Goal: Communication & Community: Connect with others

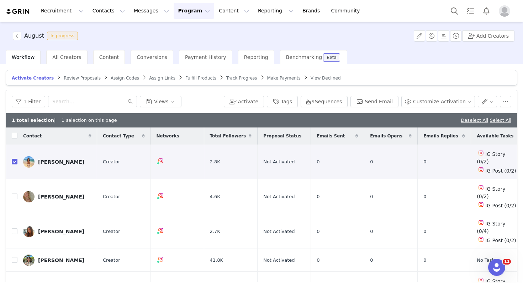
click at [185, 15] on button "Program Program" at bounding box center [193, 11] width 41 height 16
click at [182, 28] on p "Activations" at bounding box center [181, 31] width 27 height 7
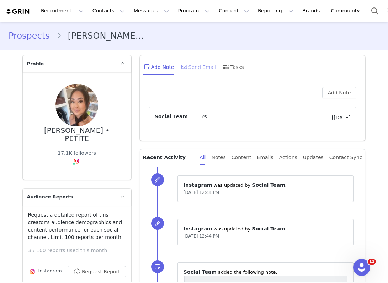
click at [208, 64] on div "Send Email" at bounding box center [198, 66] width 37 height 17
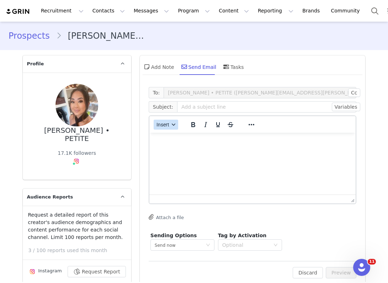
click at [161, 128] on button "Insert" at bounding box center [166, 125] width 25 height 10
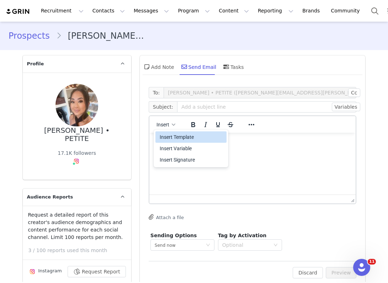
click at [168, 135] on div "Insert Template" at bounding box center [192, 137] width 64 height 9
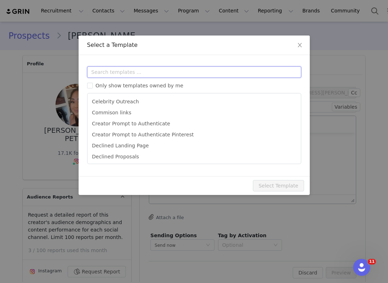
click at [176, 72] on input "text" at bounding box center [194, 71] width 214 height 11
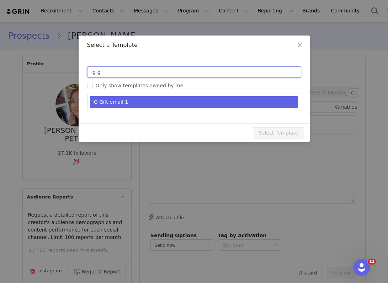
type input "ig g"
type input "Collab with Yves Rocher"
click at [153, 103] on li "IG Gift email 1" at bounding box center [194, 102] width 208 height 12
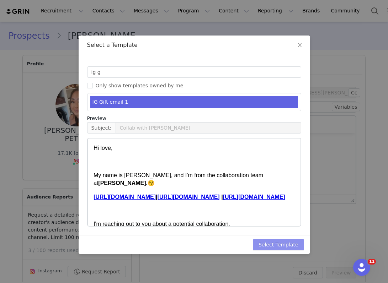
click at [288, 248] on button "Select Template" at bounding box center [278, 244] width 51 height 11
type input "Collab with Yves Rocher"
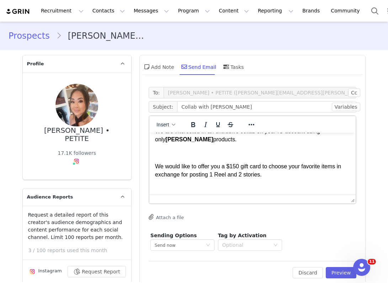
scroll to position [116, 0]
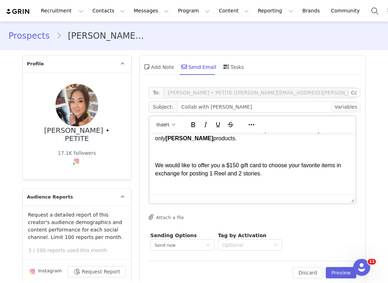
click at [235, 172] on span "We would like to offer you a $150 gift card to choose your favorite items in ex…" at bounding box center [248, 169] width 186 height 14
click at [342, 273] on button "Preview" at bounding box center [341, 272] width 31 height 11
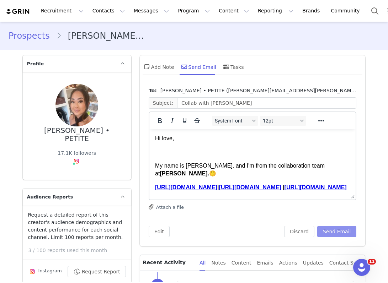
scroll to position [0, 0]
click at [333, 228] on button "Send Email" at bounding box center [336, 231] width 39 height 11
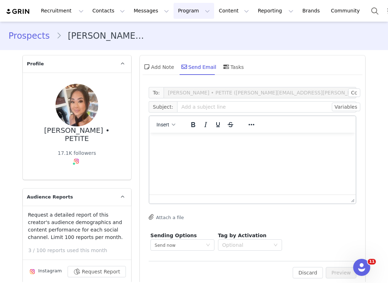
click at [173, 3] on button "Program Program" at bounding box center [193, 11] width 41 height 16
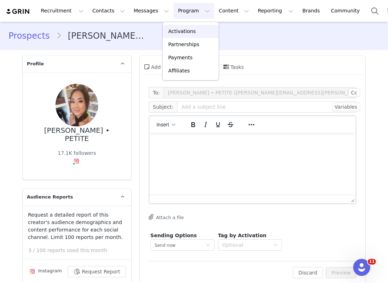
click at [186, 34] on p "Activations" at bounding box center [181, 31] width 27 height 7
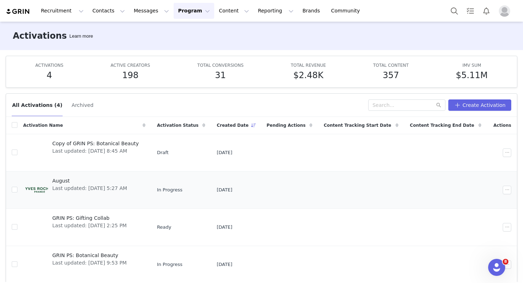
scroll to position [27, 0]
